Goal: Complete application form

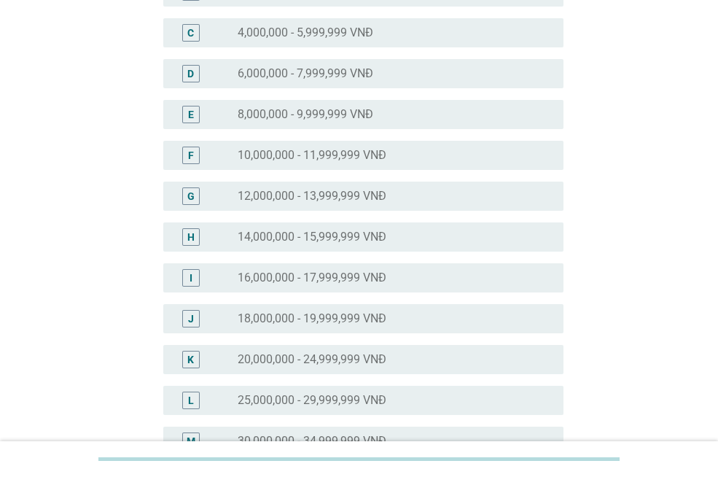
scroll to position [292, 0]
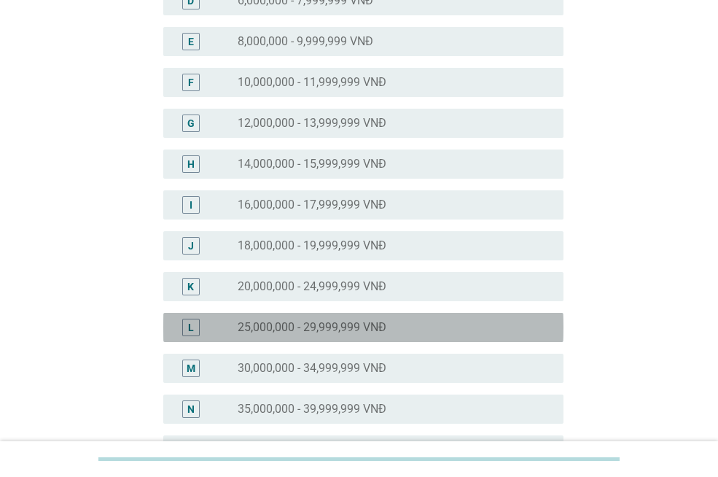
click at [290, 325] on label "25,000,000 - 29,999,999 VNĐ" at bounding box center [312, 327] width 149 height 15
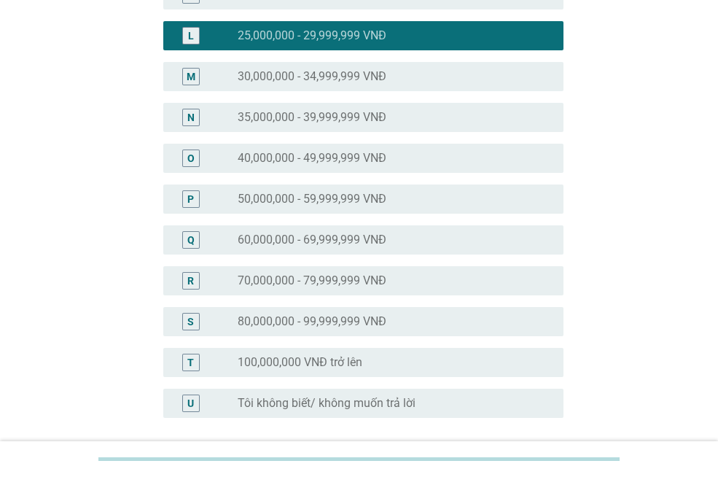
scroll to position [712, 0]
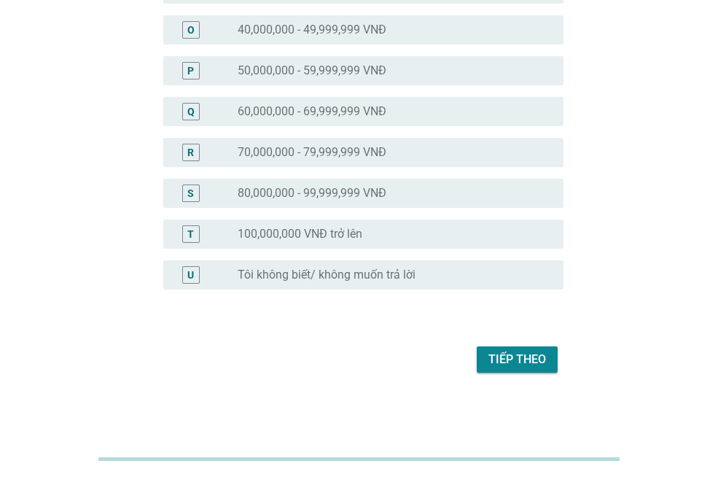
click at [508, 354] on div "Tiếp theo" at bounding box center [518, 360] width 58 height 18
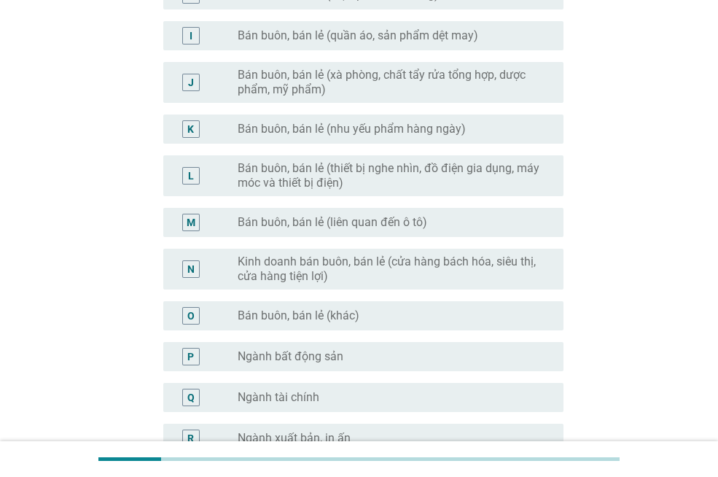
scroll to position [729, 0]
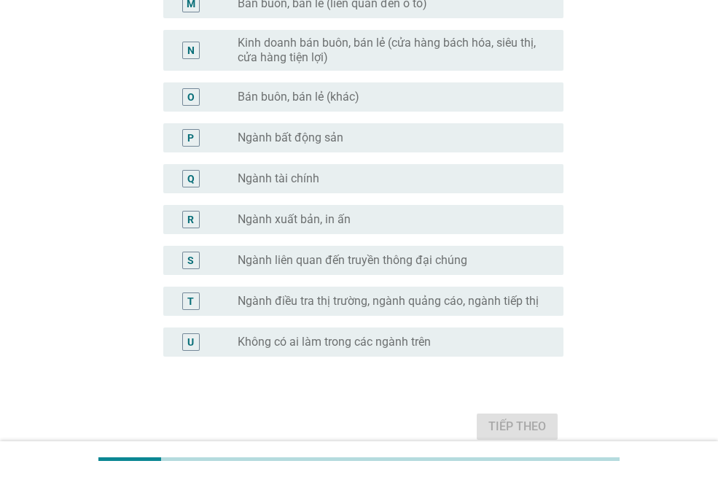
click at [305, 330] on div "U radio_button_unchecked Không có ai làm trong các ngành trên" at bounding box center [363, 341] width 400 height 29
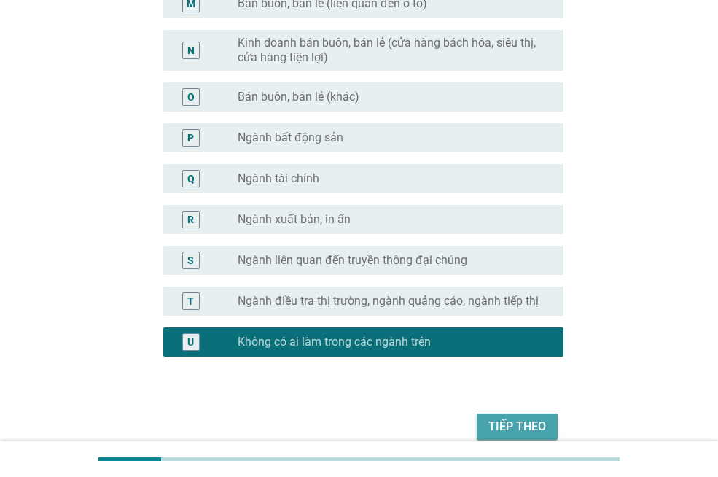
click at [516, 436] on button "Tiếp theo" at bounding box center [517, 427] width 81 height 26
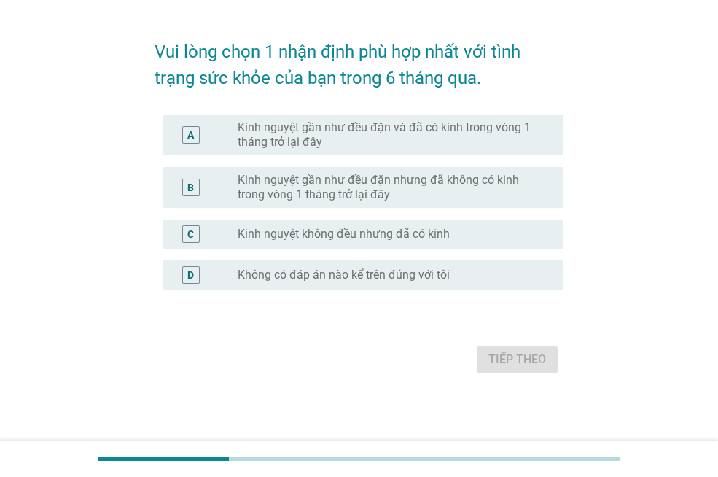
scroll to position [0, 0]
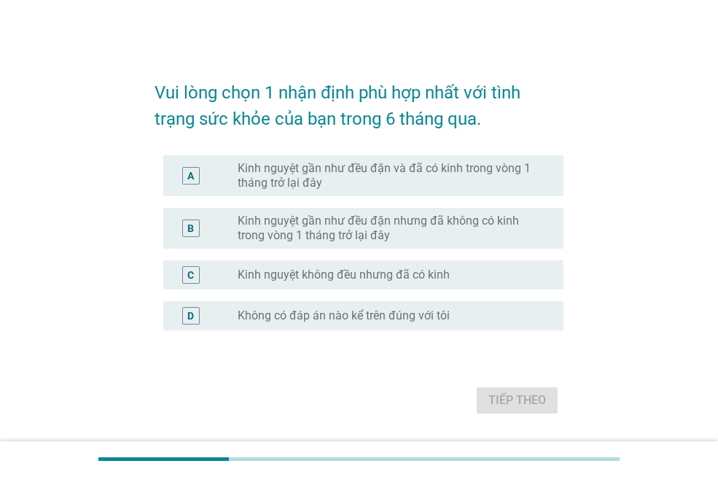
click at [434, 185] on label "Kinh nguyệt gần như đều đặn và đã có kinh trong vòng 1 tháng trở lại đây" at bounding box center [389, 175] width 303 height 29
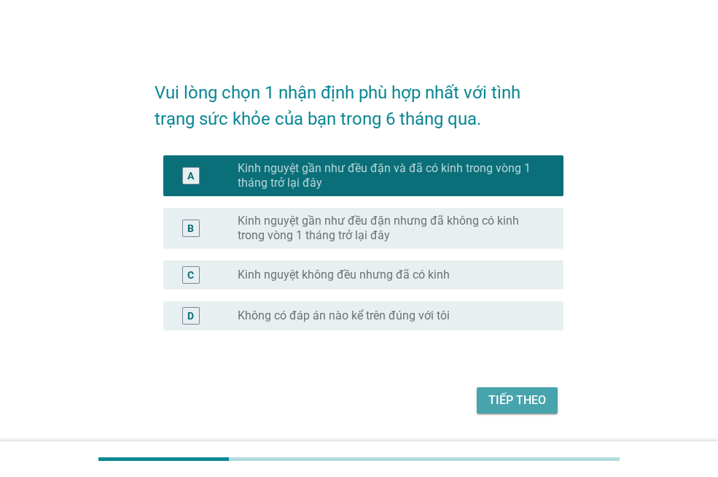
click at [513, 404] on div "Tiếp theo" at bounding box center [518, 401] width 58 height 18
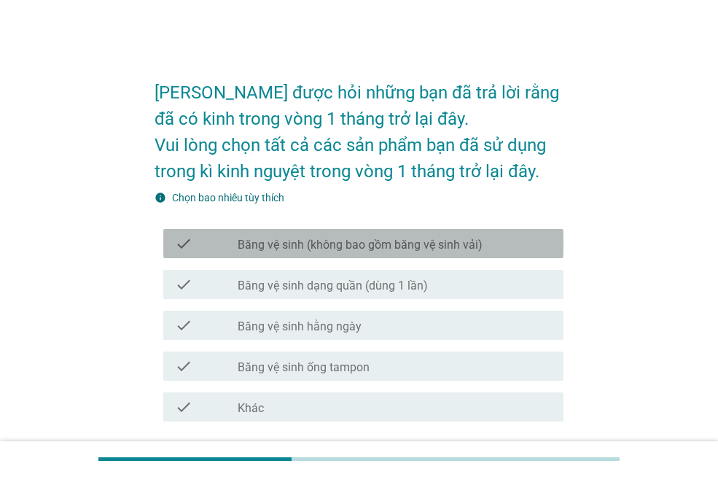
click at [295, 247] on label "Băng vệ sinh (không bao gồm băng vệ sinh vải)" at bounding box center [360, 245] width 245 height 15
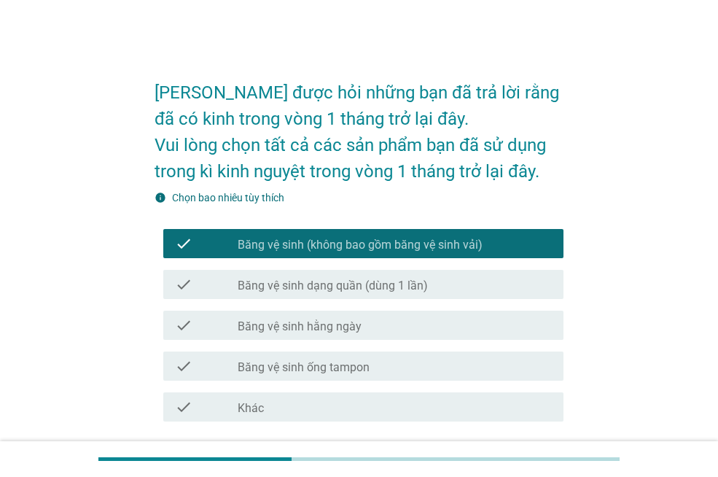
click at [289, 329] on label "Băng vệ sinh hằng ngày" at bounding box center [300, 326] width 124 height 15
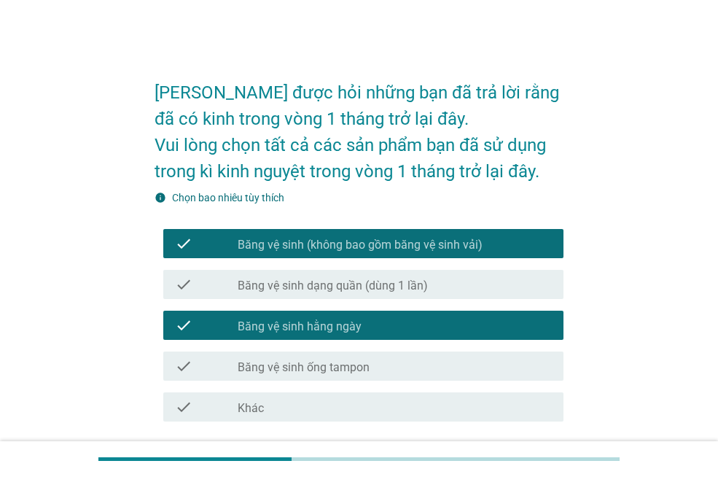
scroll to position [114, 0]
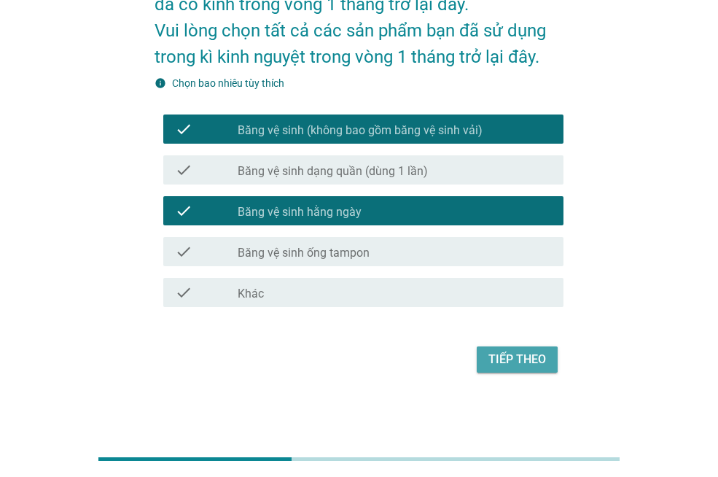
click at [499, 348] on button "Tiếp theo" at bounding box center [517, 359] width 81 height 26
